Goal: Task Accomplishment & Management: Complete application form

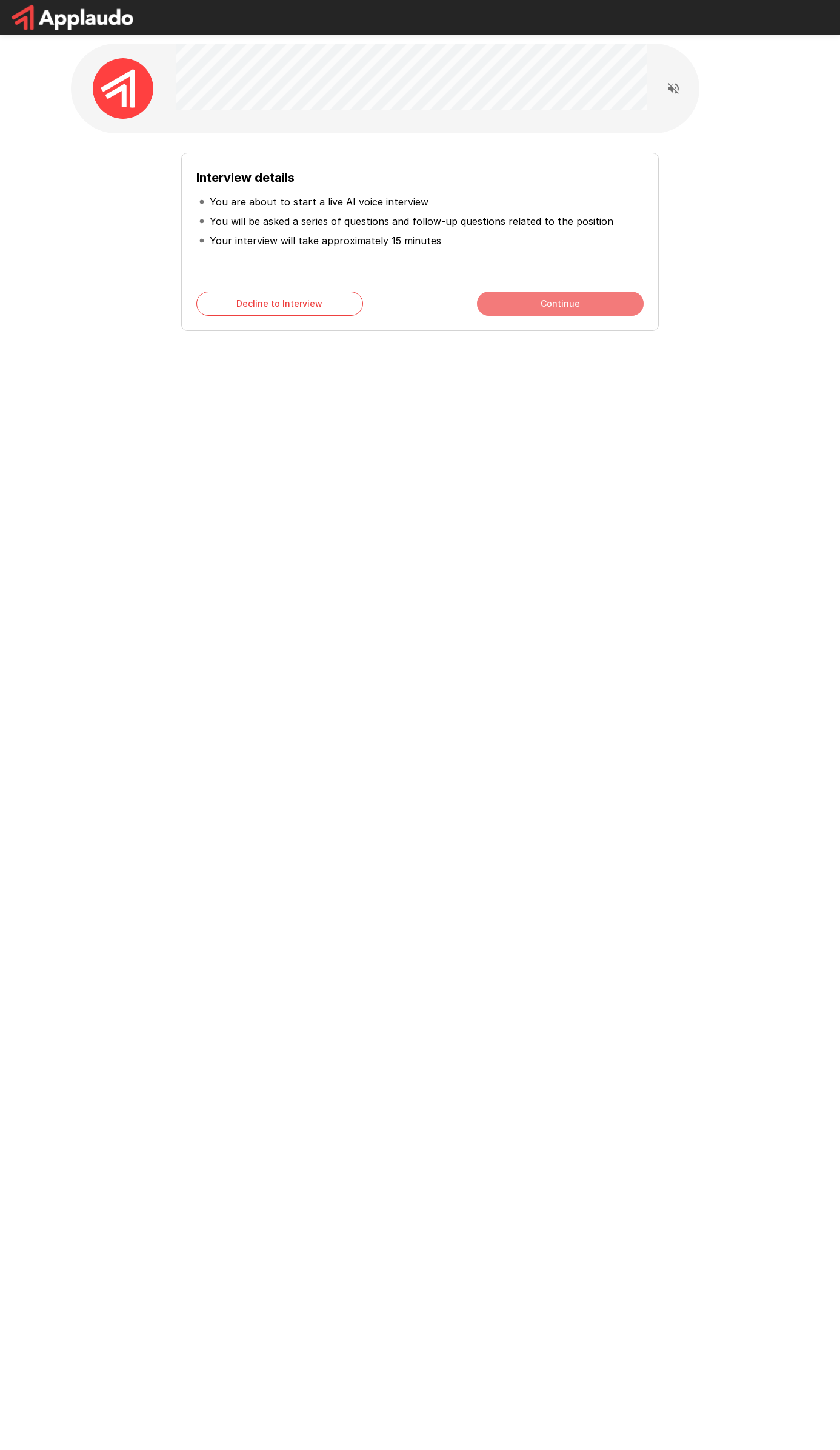
click at [540, 307] on button "Continue" at bounding box center [560, 304] width 167 height 25
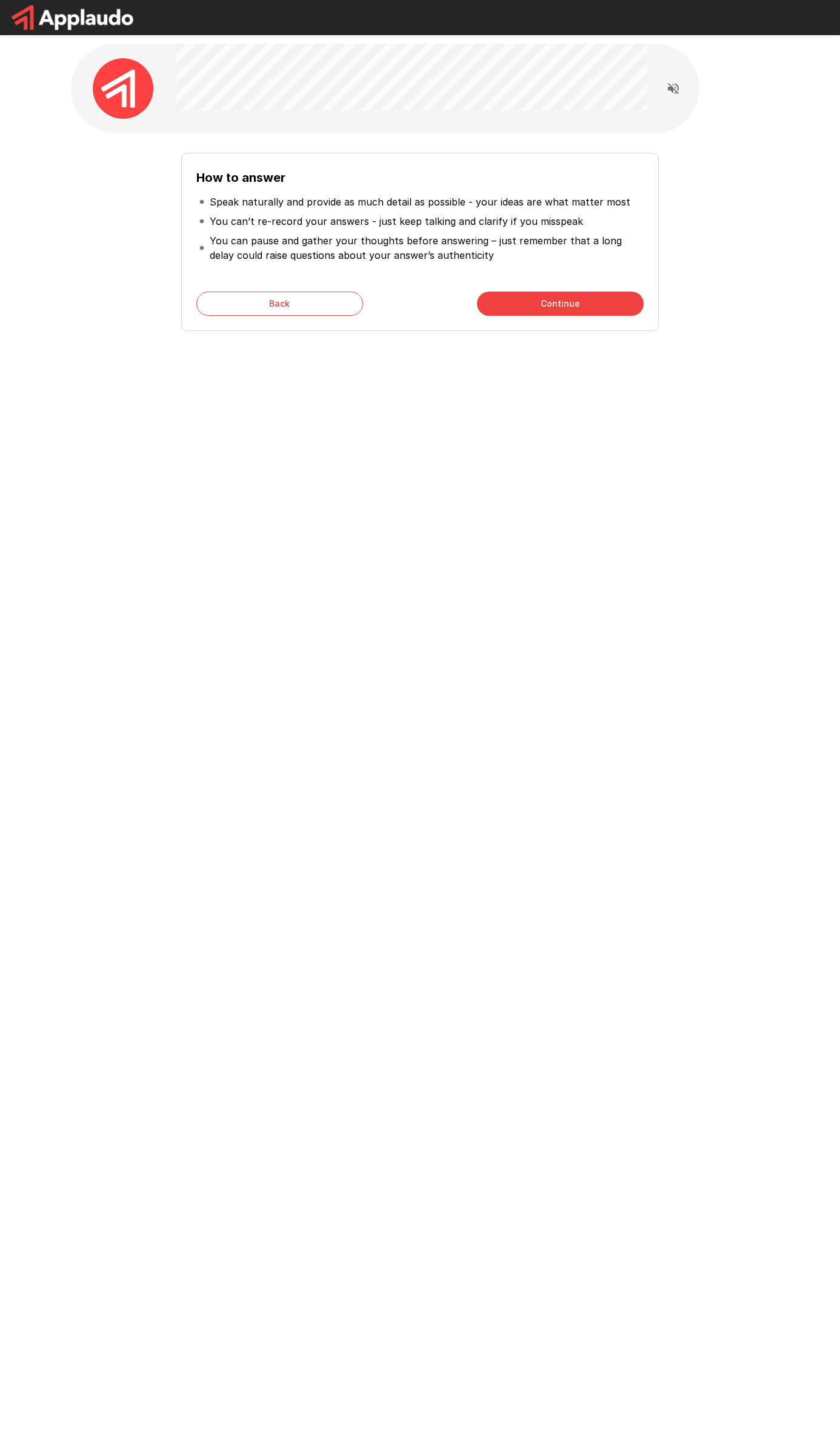
click at [551, 311] on button "Continue" at bounding box center [560, 304] width 167 height 25
click at [556, 310] on button "Start My Interview" at bounding box center [560, 304] width 167 height 25
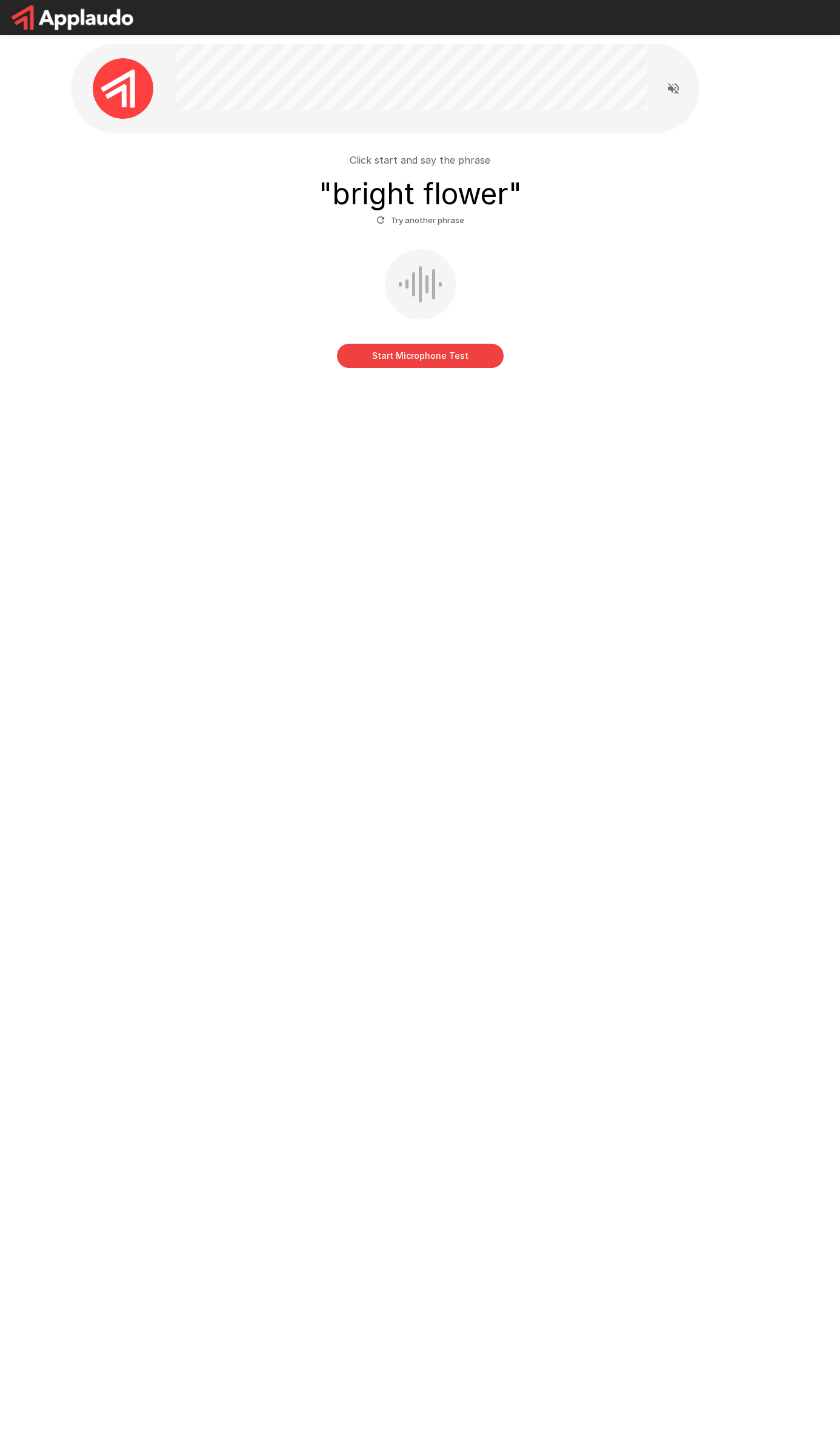
click at [399, 359] on button "Start Microphone Test" at bounding box center [420, 356] width 167 height 25
click at [426, 358] on button "Stop & Submit" at bounding box center [420, 356] width 167 height 25
click at [671, 87] on icon "Read questions aloud" at bounding box center [673, 88] width 11 height 11
click at [456, 378] on u "Click Here" at bounding box center [452, 379] width 36 height 9
click at [162, 253] on div "Stop & Submit Mic not working? Click Here" at bounding box center [419, 317] width 688 height 136
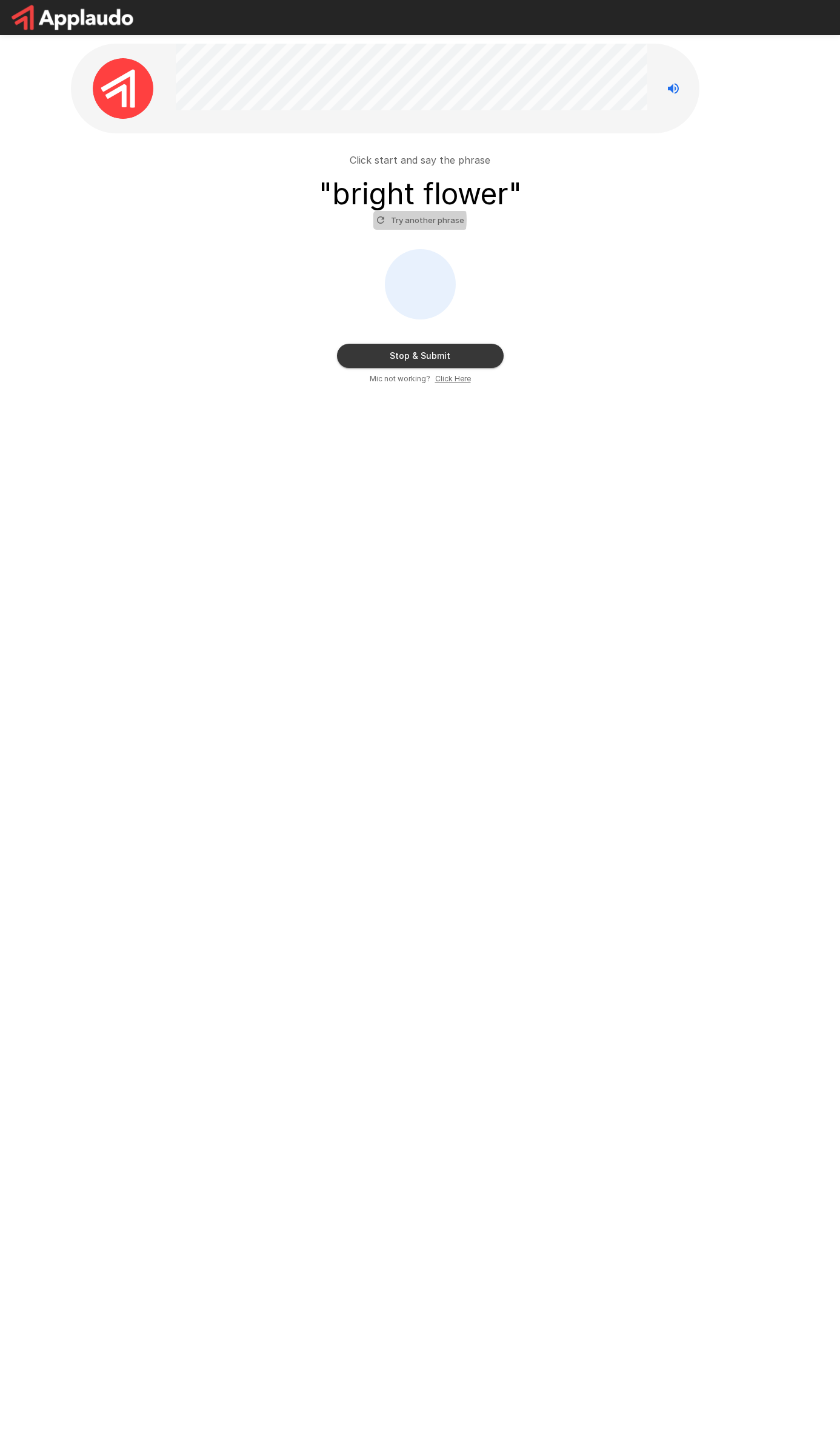
click at [402, 220] on button "Try another phrase" at bounding box center [420, 220] width 94 height 19
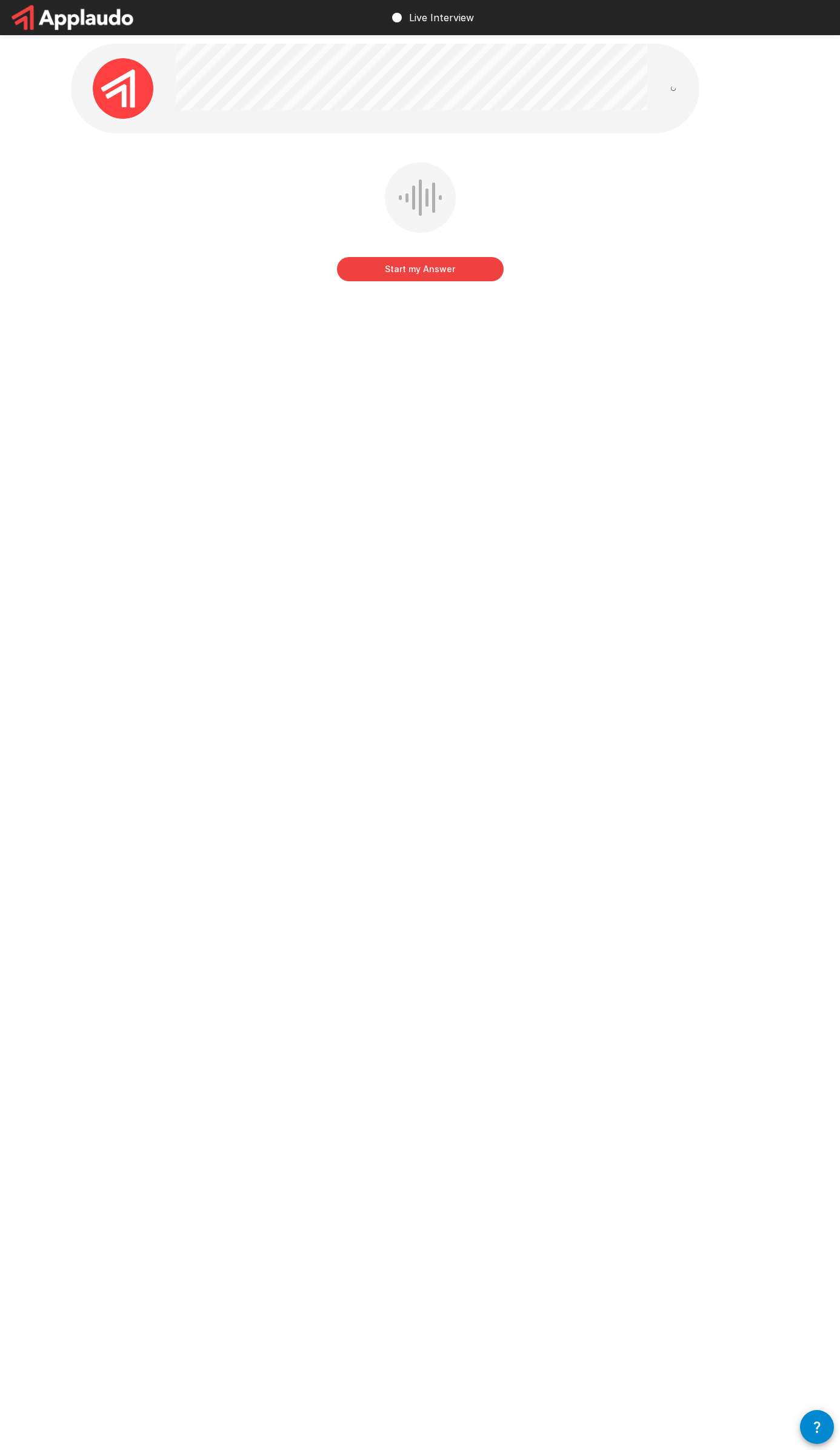
click at [403, 268] on button "Start my Answer" at bounding box center [420, 270] width 167 height 25
click at [414, 268] on button "Stop & Submit" at bounding box center [420, 270] width 167 height 25
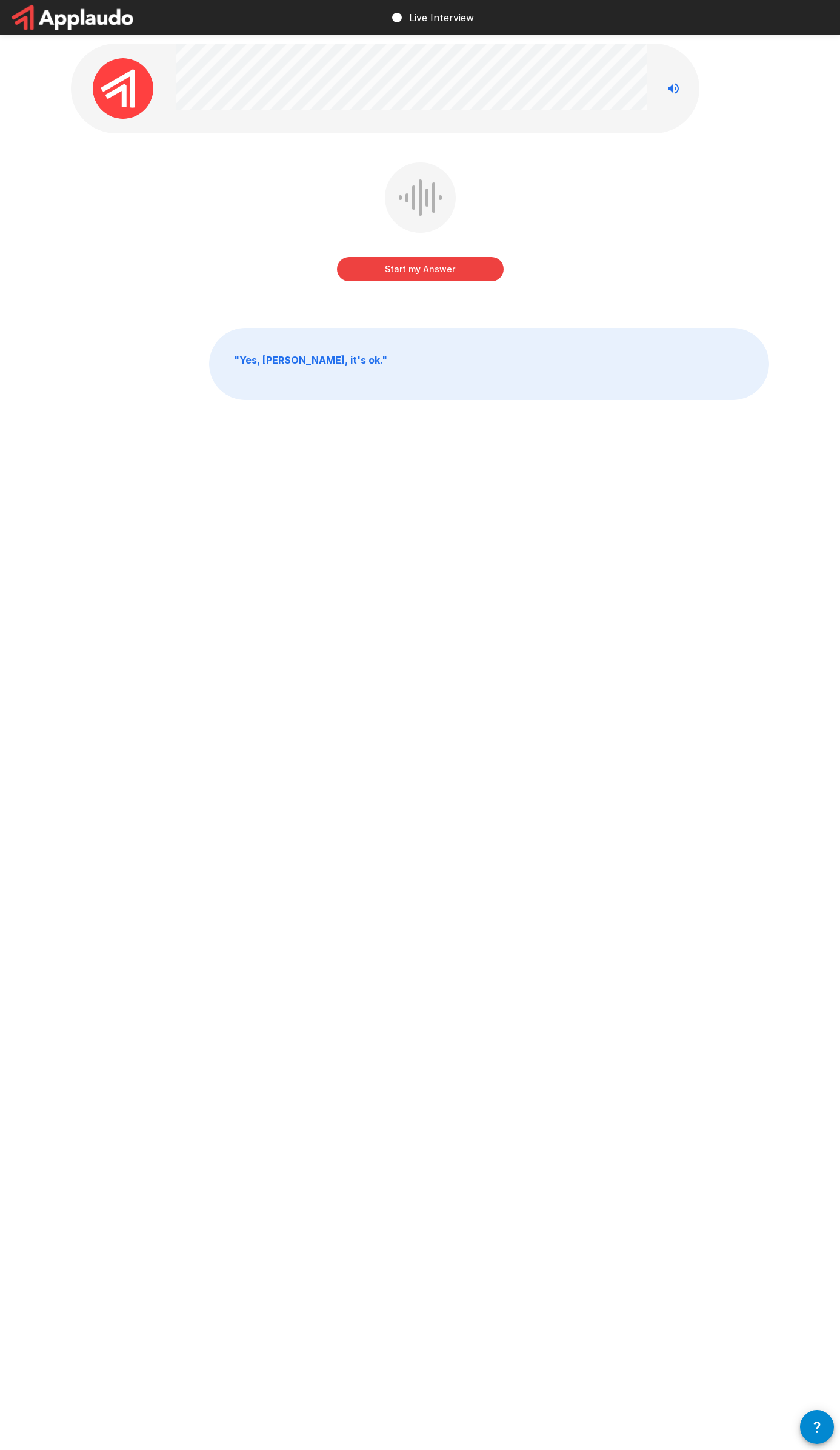
click at [434, 271] on button "Start my Answer" at bounding box center [420, 270] width 167 height 25
click at [422, 264] on button "Stop & Submit" at bounding box center [420, 270] width 167 height 25
drag, startPoint x: 677, startPoint y: 89, endPoint x: 649, endPoint y: 91, distance: 28.1
click at [675, 89] on icon "Stop reading questions aloud" at bounding box center [673, 89] width 15 height 15
click at [430, 266] on button "Start my Answer" at bounding box center [420, 270] width 167 height 25
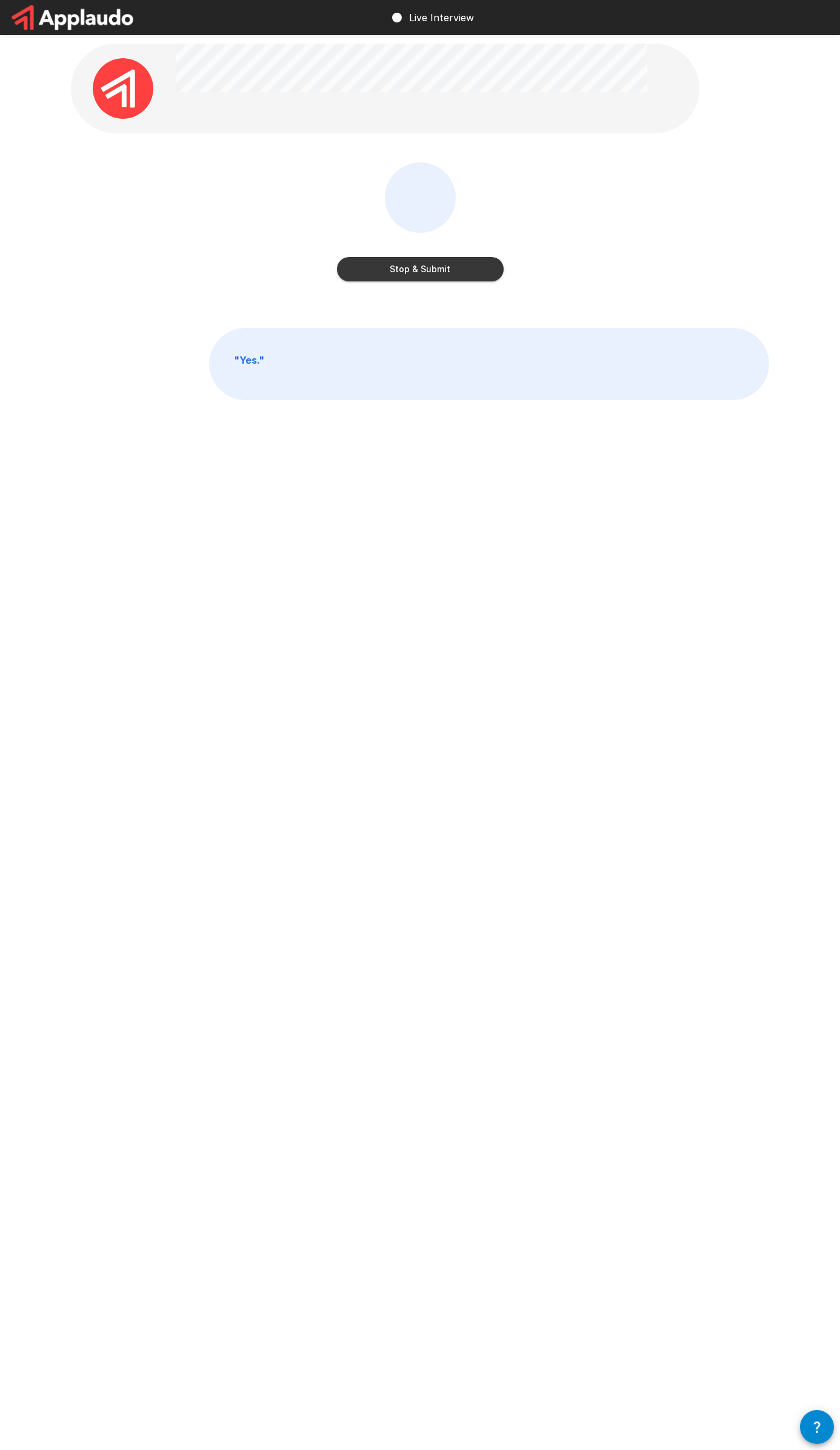
click at [424, 267] on button "Stop & Submit" at bounding box center [420, 270] width 167 height 25
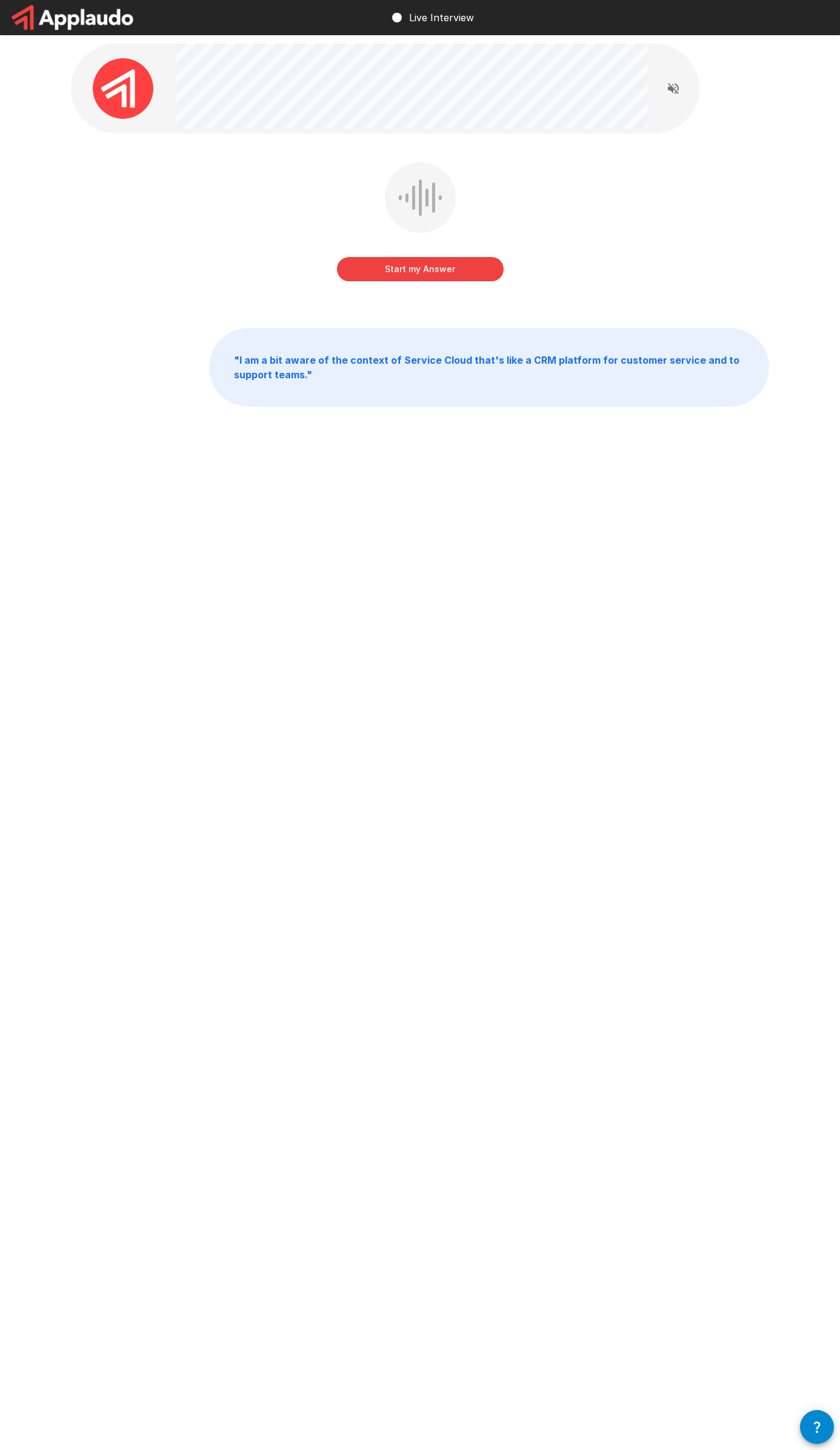
click at [420, 270] on button "Start my Answer" at bounding box center [420, 270] width 167 height 25
click at [441, 268] on button "Stop & Submit" at bounding box center [420, 270] width 167 height 25
click at [419, 272] on button "Start my Answer" at bounding box center [420, 270] width 167 height 25
click at [419, 272] on button "Stop & Submit" at bounding box center [420, 270] width 167 height 25
click at [406, 270] on button "Start my Answer" at bounding box center [420, 270] width 167 height 25
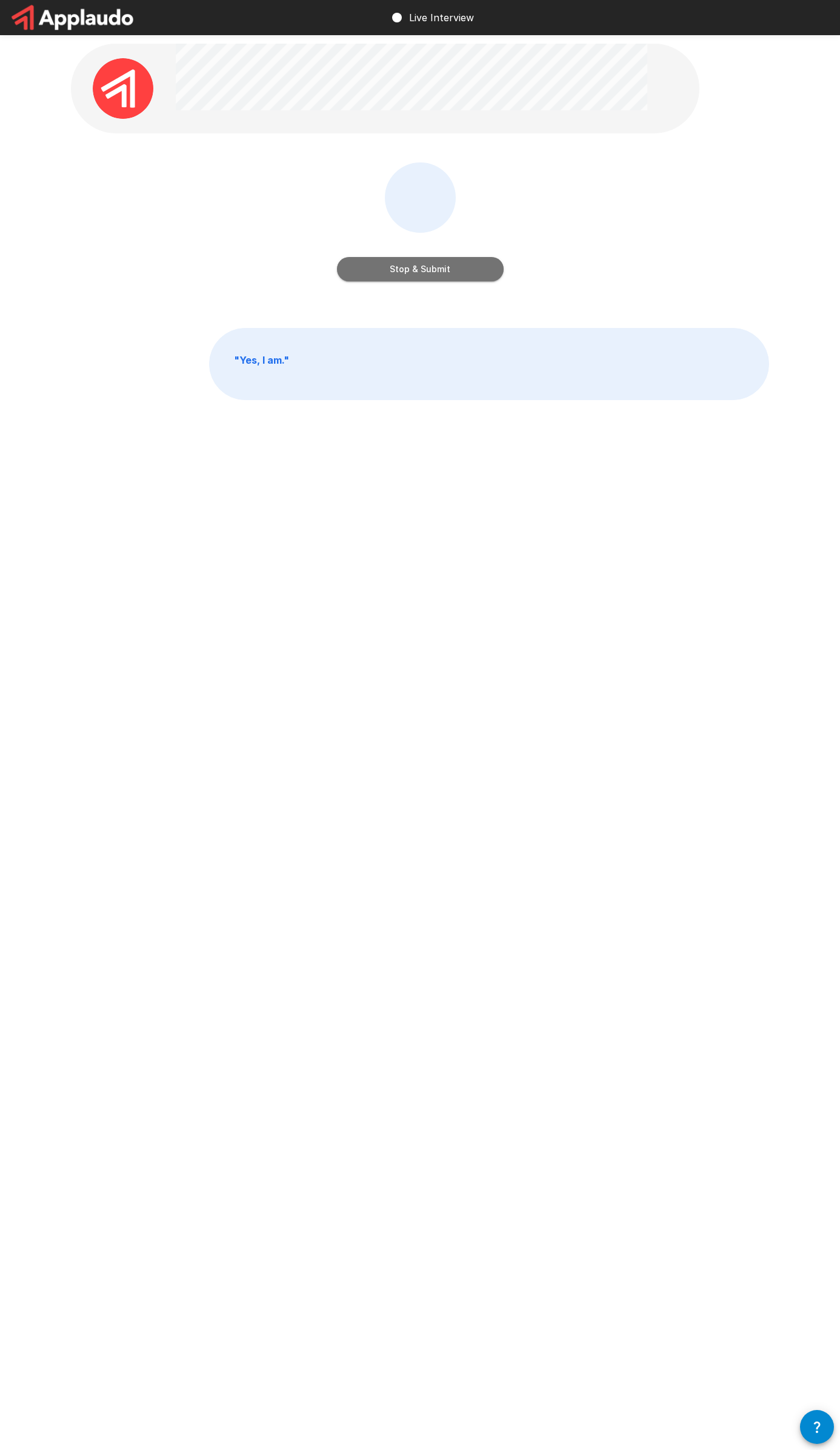
click at [419, 269] on button "Stop & Submit" at bounding box center [420, 270] width 167 height 25
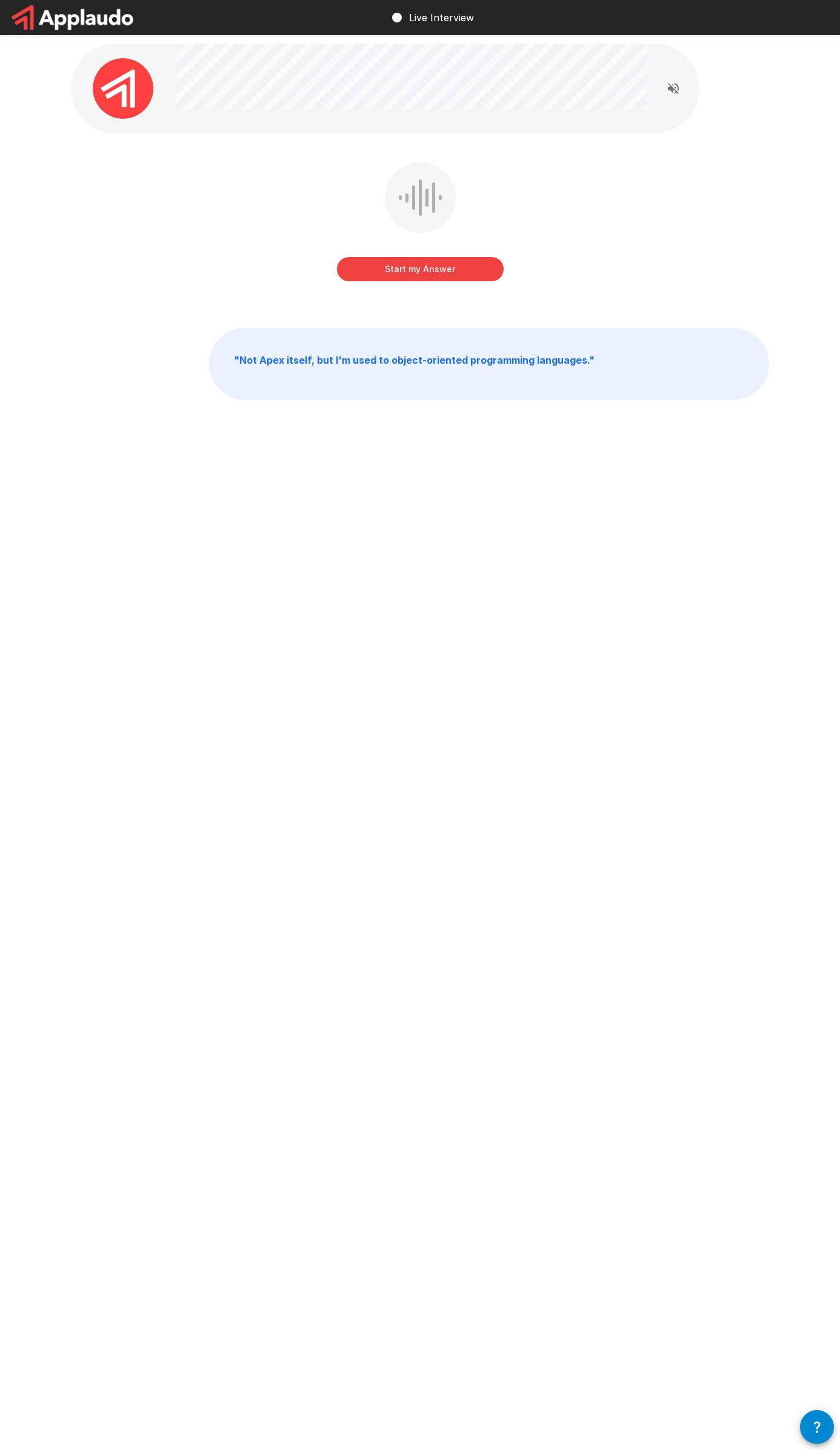
click at [424, 273] on button "Start my Answer" at bounding box center [420, 270] width 167 height 25
click at [426, 275] on button "Stop & Submit" at bounding box center [420, 270] width 167 height 25
click at [441, 261] on button "Start my Answer" at bounding box center [420, 270] width 167 height 25
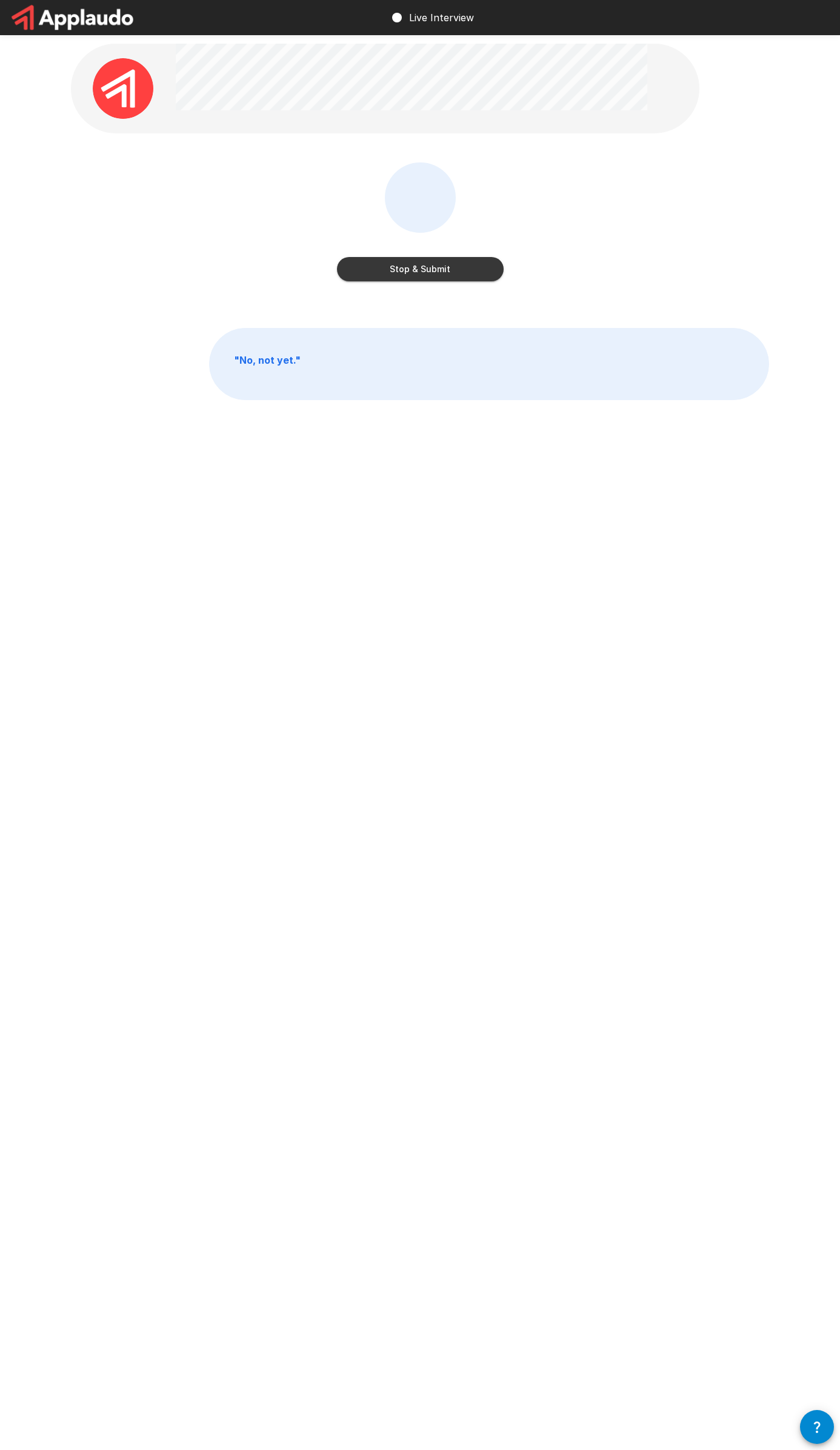
click at [461, 262] on button "Stop & Submit" at bounding box center [420, 270] width 167 height 25
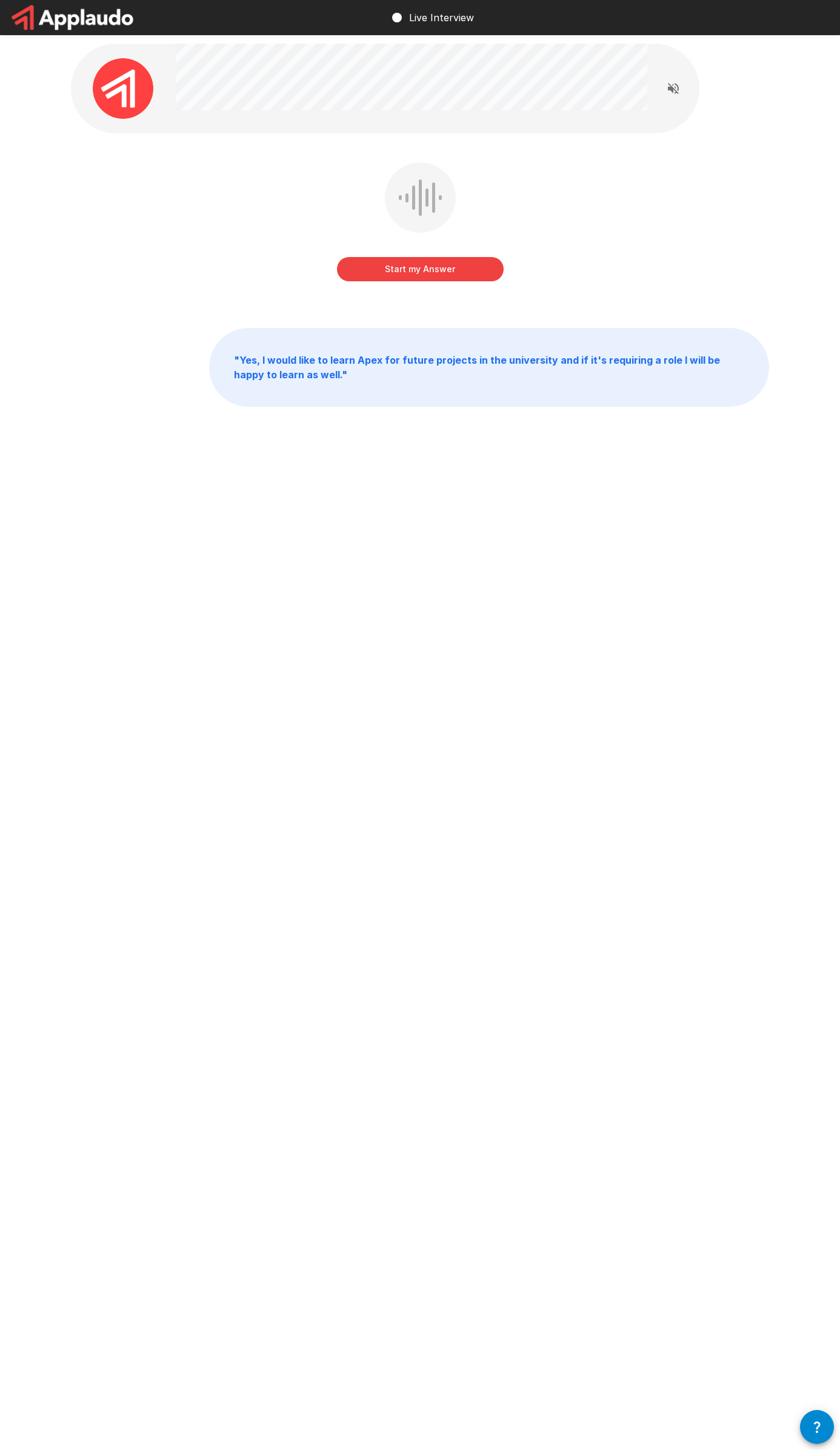
click at [405, 272] on button "Start my Answer" at bounding box center [420, 270] width 167 height 25
click at [391, 276] on button "Stop & Submit" at bounding box center [420, 270] width 167 height 25
click at [430, 267] on button "Start my Answer" at bounding box center [420, 270] width 167 height 25
click at [443, 264] on button "Stop & Submit" at bounding box center [420, 270] width 167 height 25
click at [437, 267] on button "Start my Answer" at bounding box center [420, 270] width 167 height 25
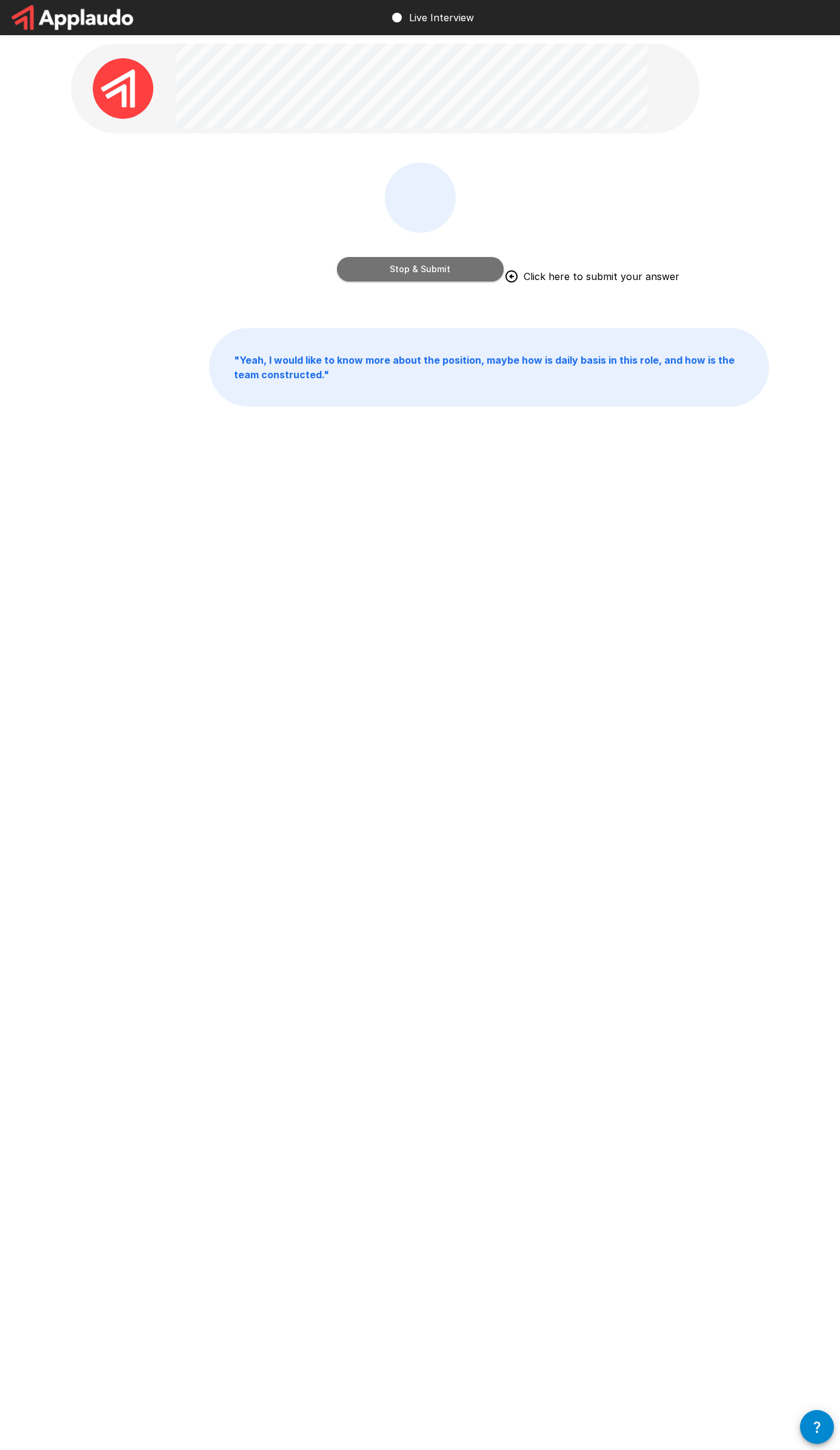
click at [424, 270] on button "Stop & Submit" at bounding box center [420, 270] width 167 height 25
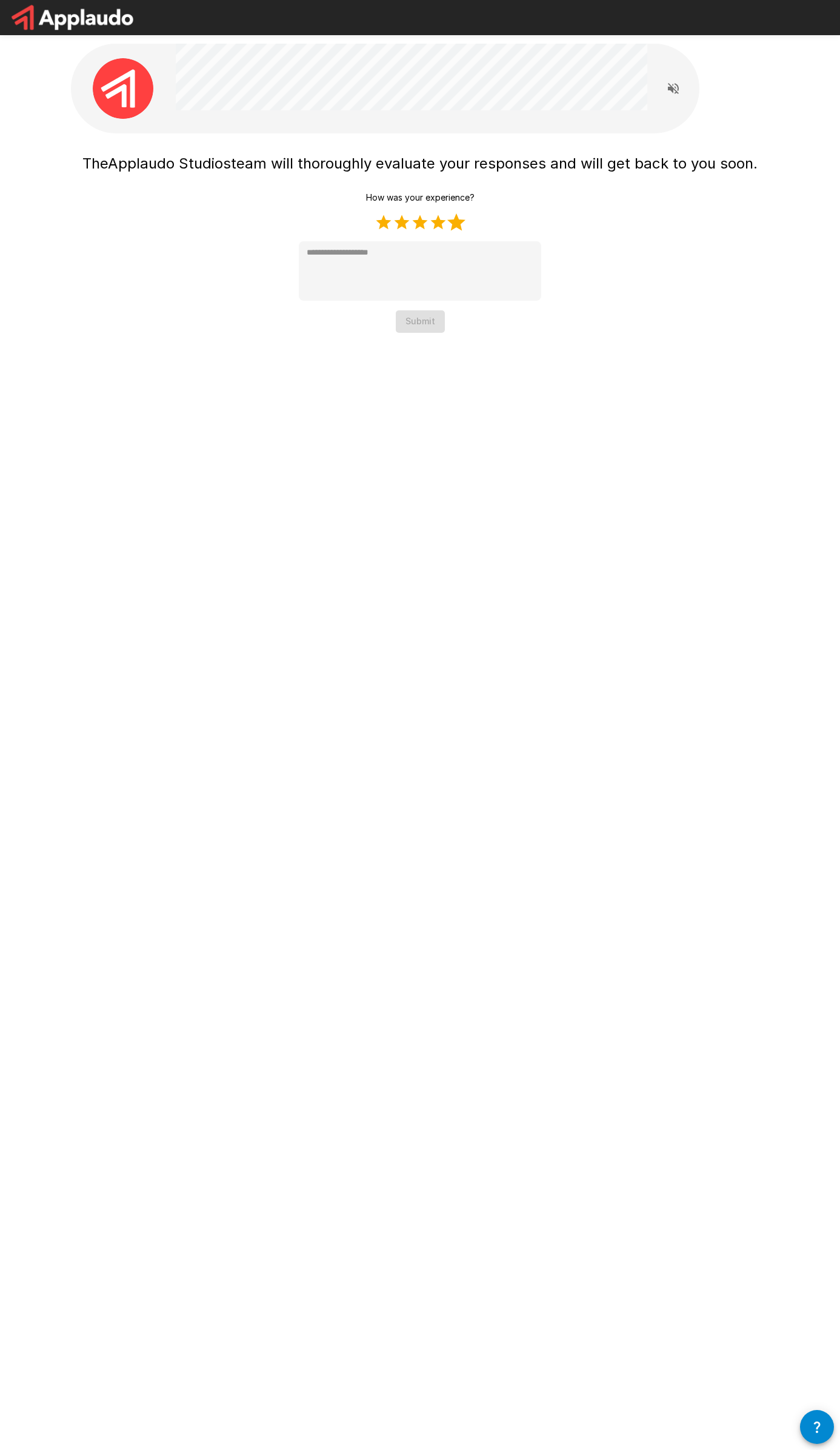
click at [461, 224] on label "5 Stars" at bounding box center [456, 222] width 18 height 18
type textarea "*"
click at [410, 317] on button "Submit" at bounding box center [420, 321] width 49 height 23
